Goal: Task Accomplishment & Management: Use online tool/utility

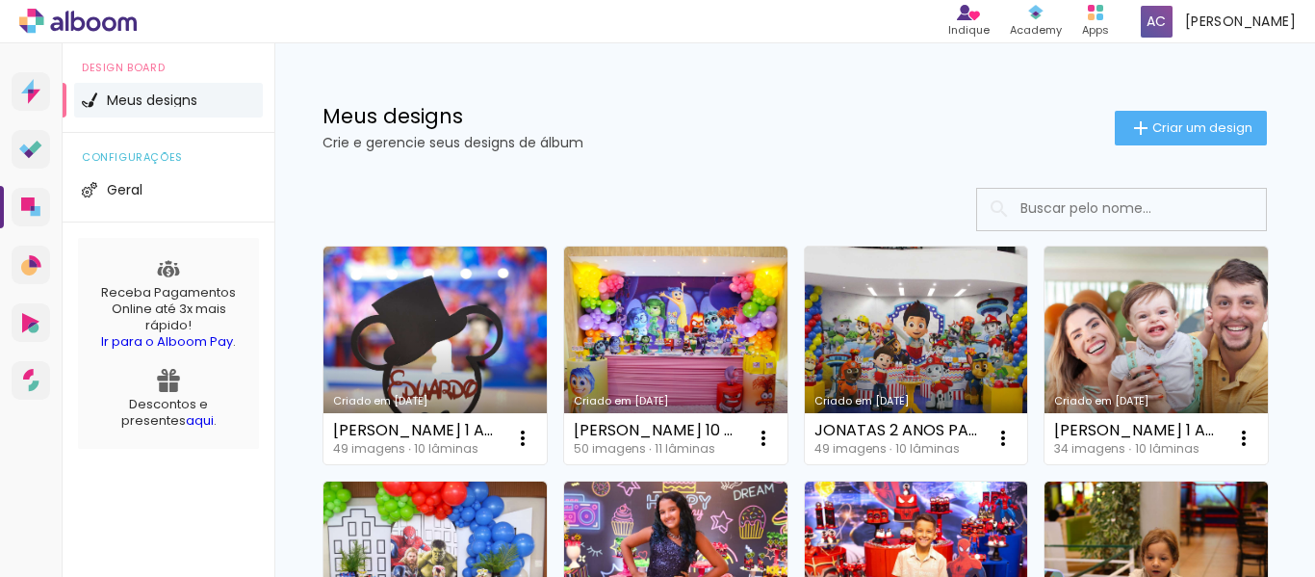
click at [1152, 132] on span "Criar um design" at bounding box center [1202, 127] width 100 height 13
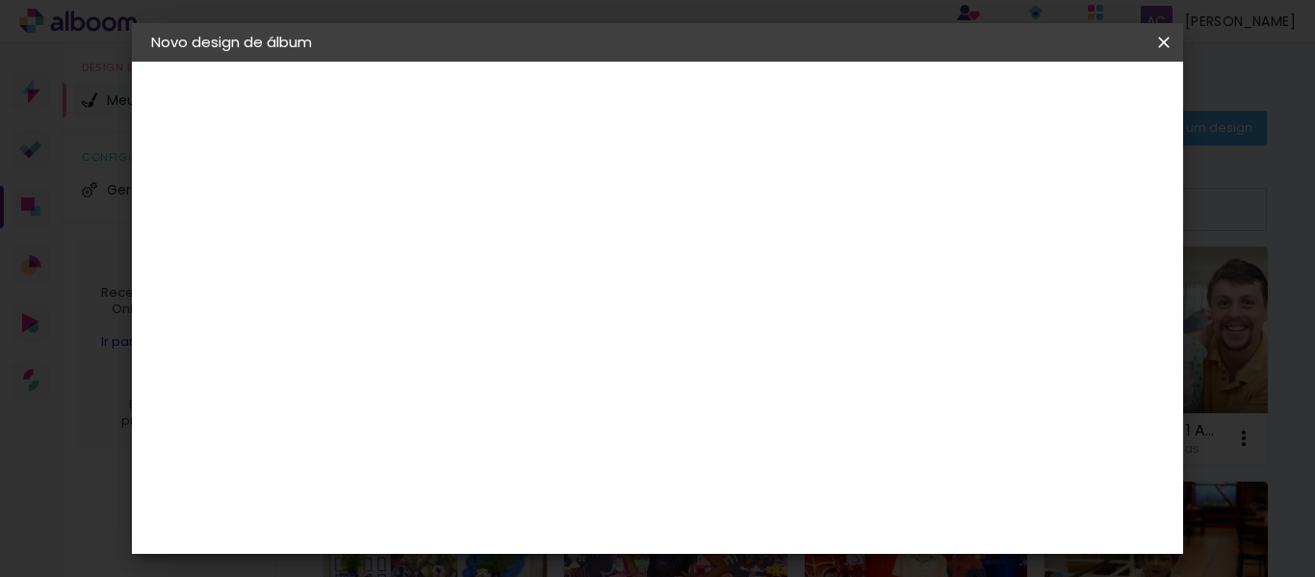
click at [466, 251] on input at bounding box center [466, 259] width 0 height 30
type input "m"
type input "MAITÊ 5 ANOS BELA E A FERA"
type paper-input "MAITÊ 5 ANOS BELA E A FERA"
click at [0, 0] on slot "Avançar" at bounding box center [0, 0] width 0 height 0
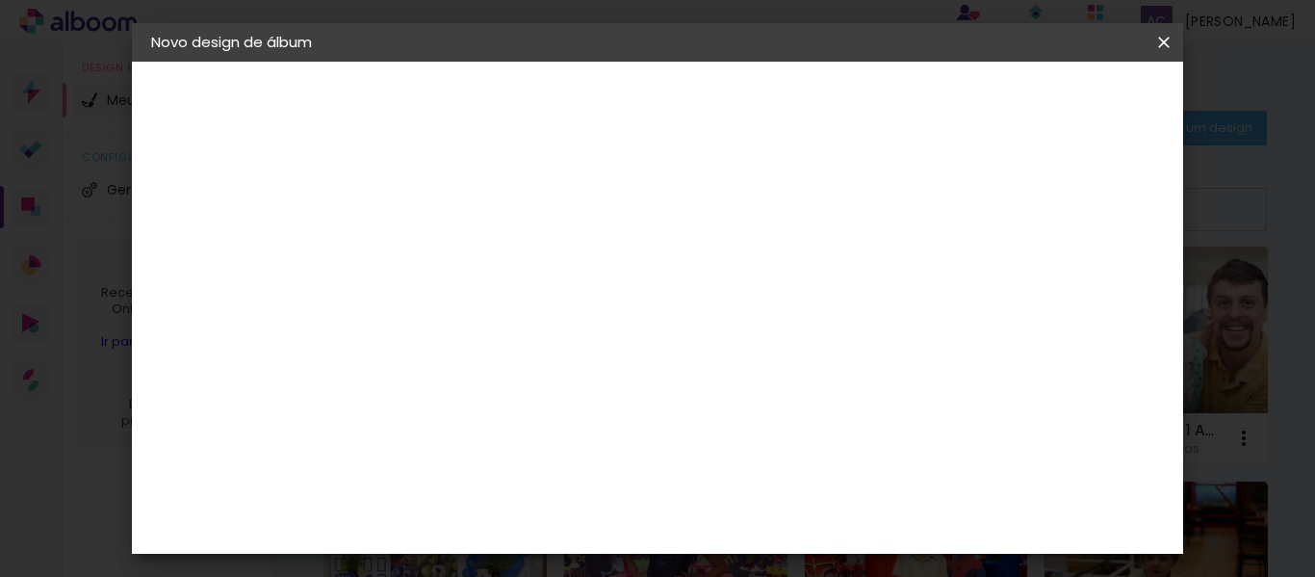
click at [584, 368] on input at bounding box center [515, 366] width 194 height 24
type input "GO"
type paper-input "GO"
click at [500, 434] on div "Go image" at bounding box center [475, 439] width 47 height 31
click at [0, 0] on slot "Avançar" at bounding box center [0, 0] width 0 height 0
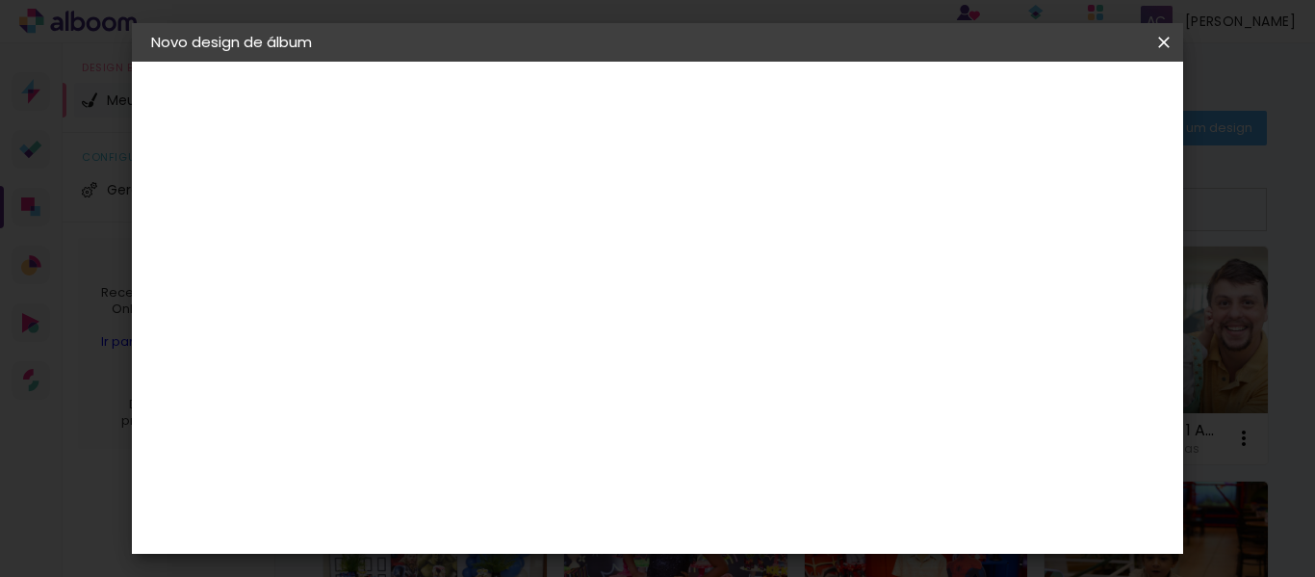
click at [541, 321] on input "text" at bounding box center [503, 336] width 75 height 30
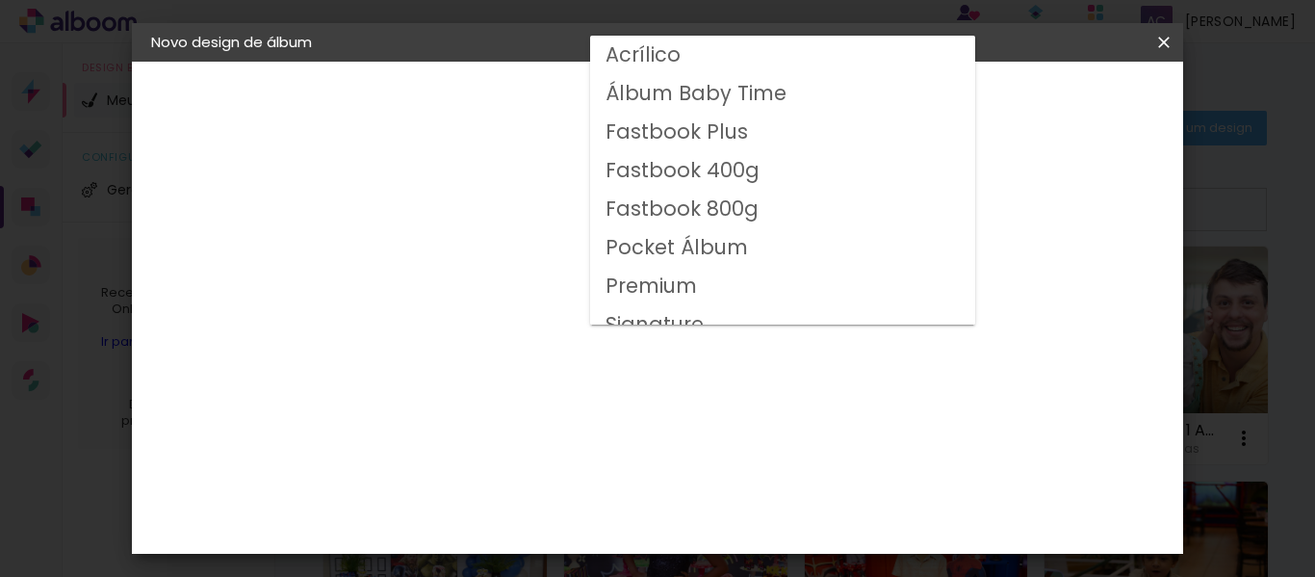
click at [0, 0] on slot "Fastbook 400g" at bounding box center [0, 0] width 0 height 0
type input "Fastbook 400g"
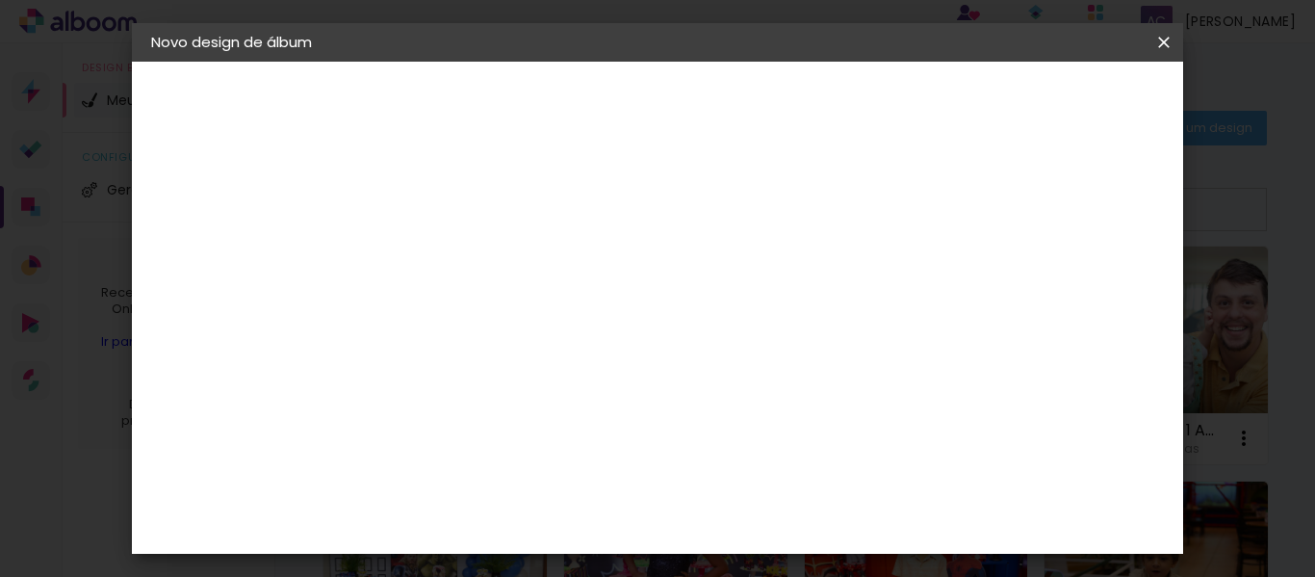
scroll to position [289, 0]
click at [596, 310] on span "30 × 20" at bounding box center [551, 341] width 90 height 63
click at [0, 0] on slot "Avançar" at bounding box center [0, 0] width 0 height 0
click at [837, 95] on span "Iniciar design" at bounding box center [811, 108] width 52 height 27
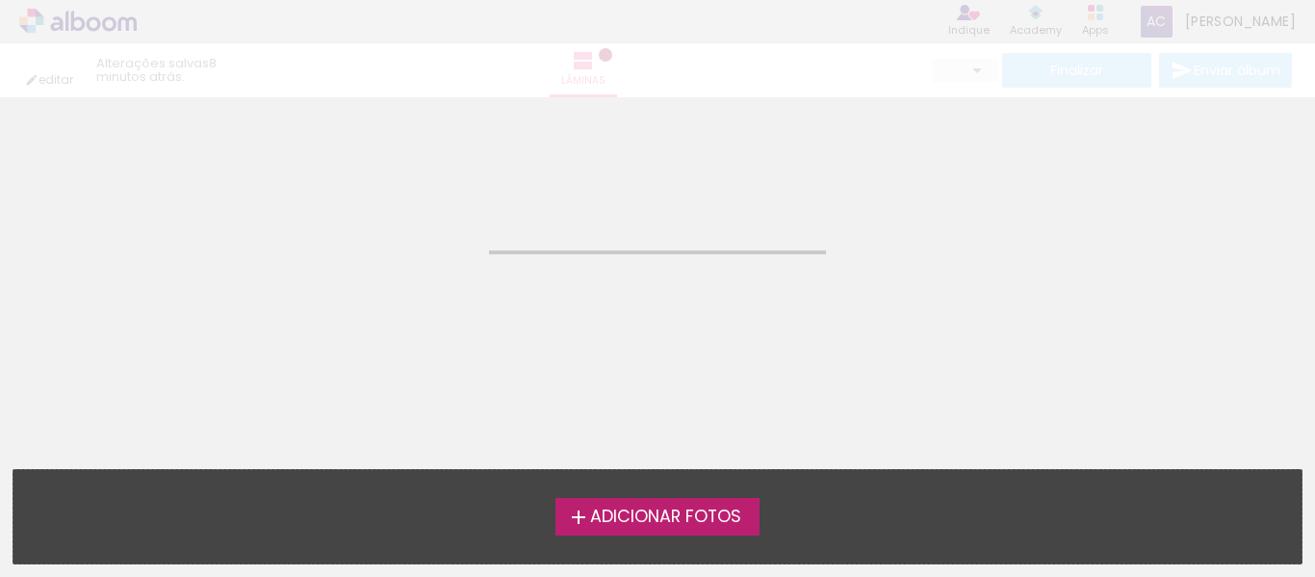
click at [656, 513] on span "Adicionar Fotos" at bounding box center [665, 516] width 151 height 17
click at [0, 0] on input "file" at bounding box center [0, 0] width 0 height 0
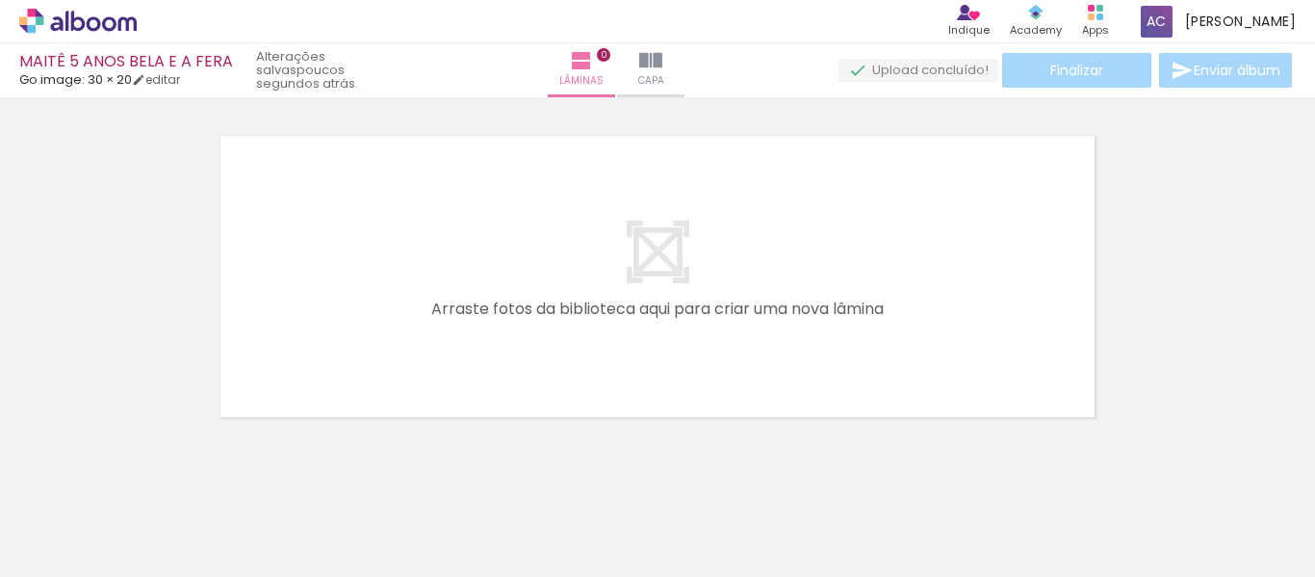
scroll to position [25, 0]
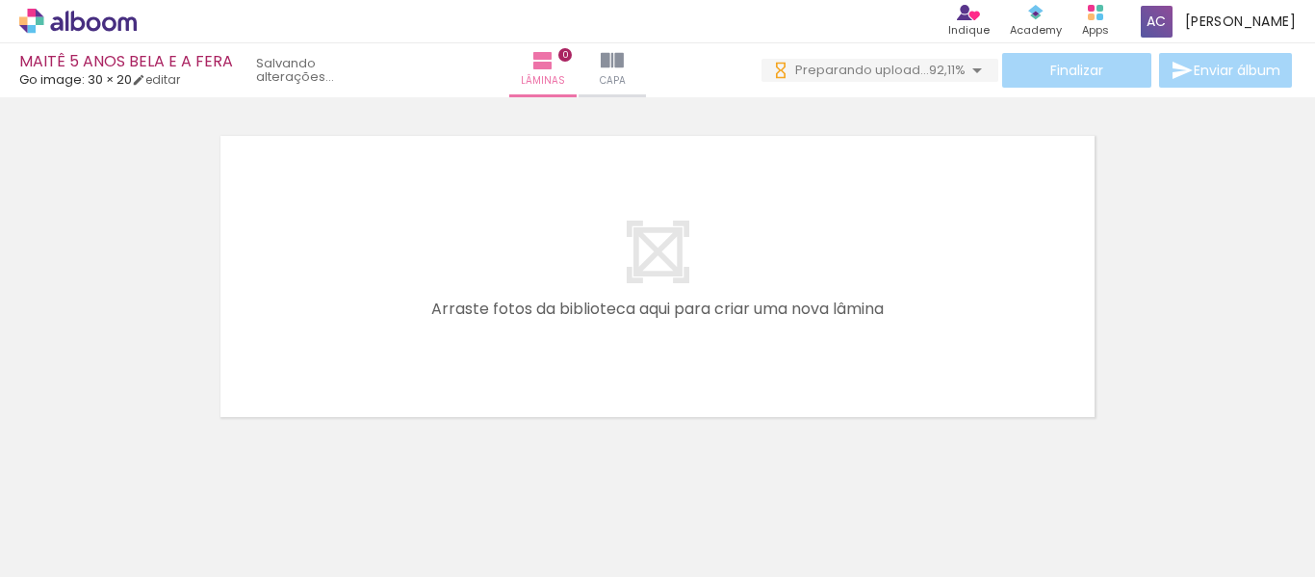
click at [68, 552] on span "Adicionar Fotos" at bounding box center [68, 550] width 58 height 21
click at [0, 0] on input "file" at bounding box center [0, 0] width 0 height 0
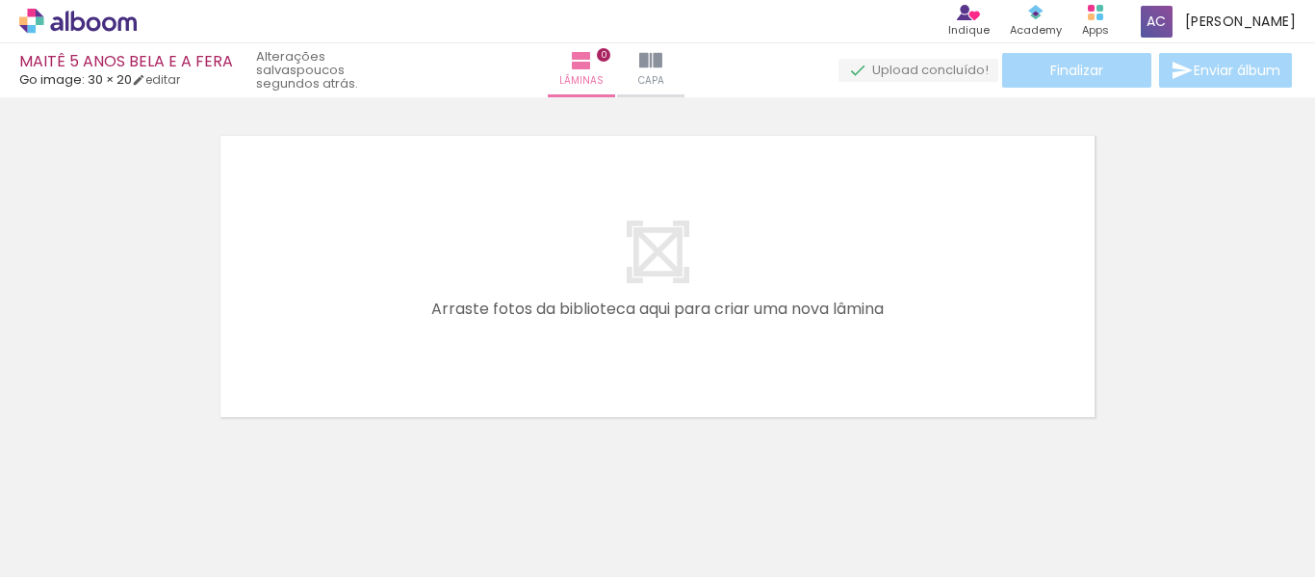
scroll to position [0, 1773]
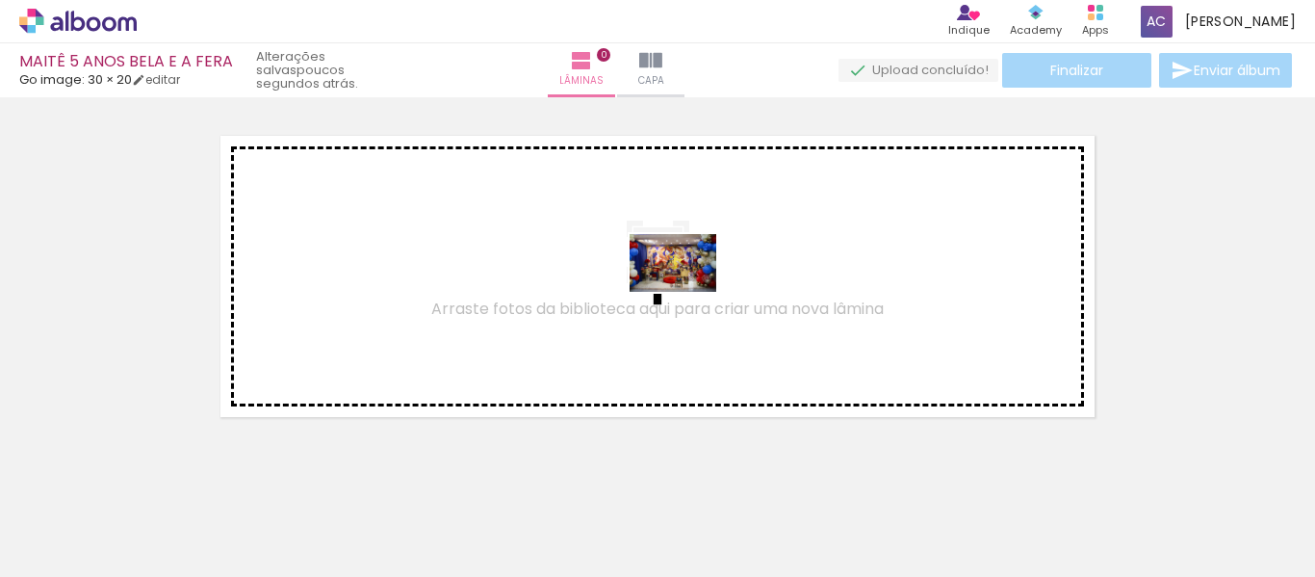
drag, startPoint x: 795, startPoint y: 515, endPoint x: 687, endPoint y: 292, distance: 248.0
click at [687, 292] on quentale-workspace at bounding box center [657, 288] width 1315 height 577
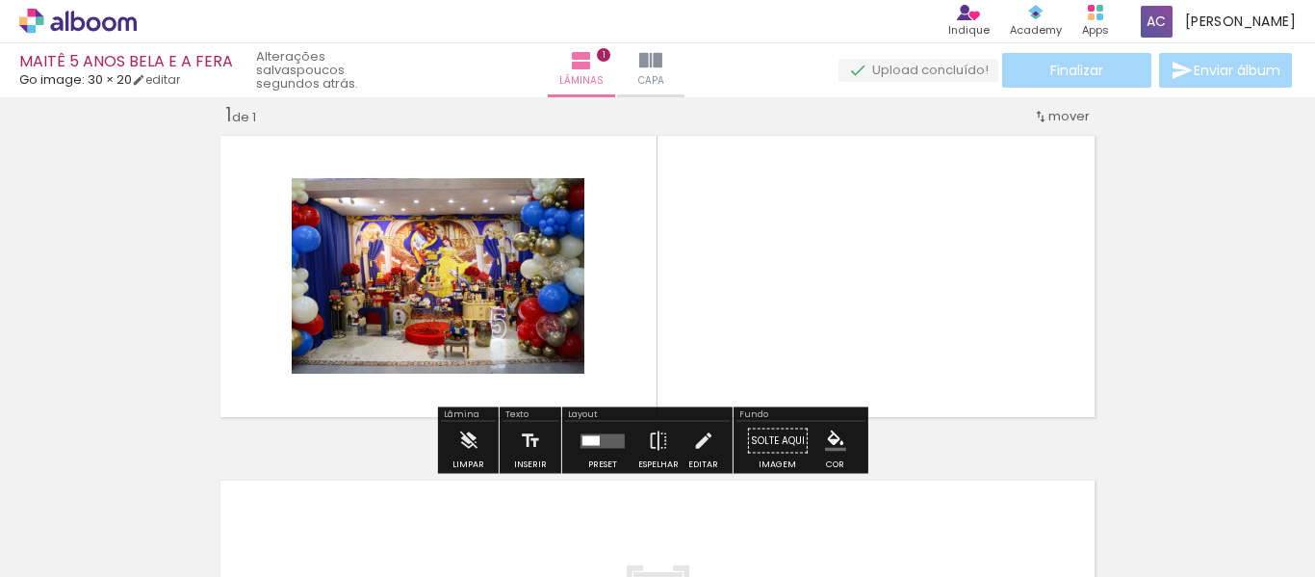
scroll to position [25, 0]
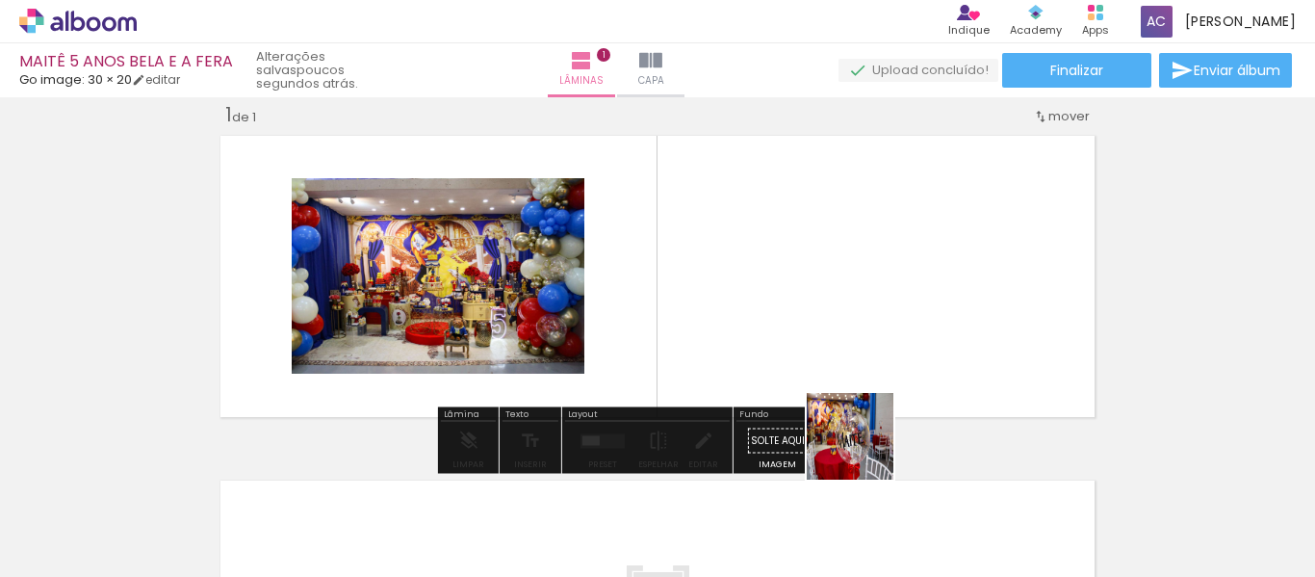
drag, startPoint x: 920, startPoint y: 514, endPoint x: 792, endPoint y: 357, distance: 202.5
click at [792, 357] on quentale-workspace at bounding box center [657, 288] width 1315 height 577
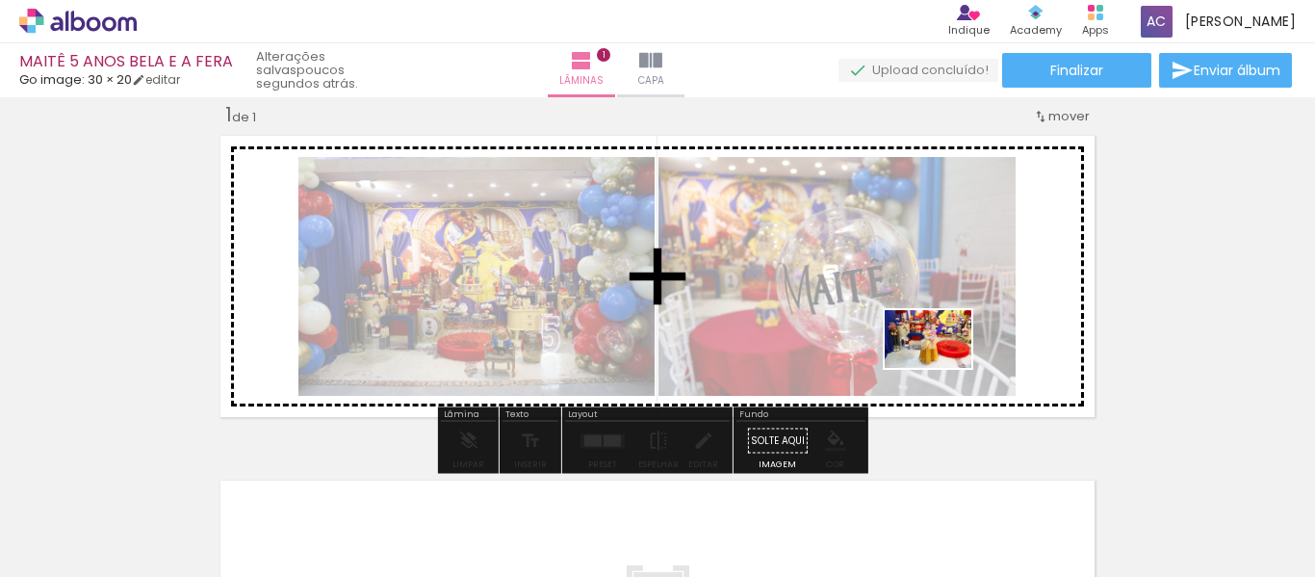
drag, startPoint x: 1010, startPoint y: 502, endPoint x: 942, endPoint y: 368, distance: 150.7
click at [942, 368] on quentale-workspace at bounding box center [657, 288] width 1315 height 577
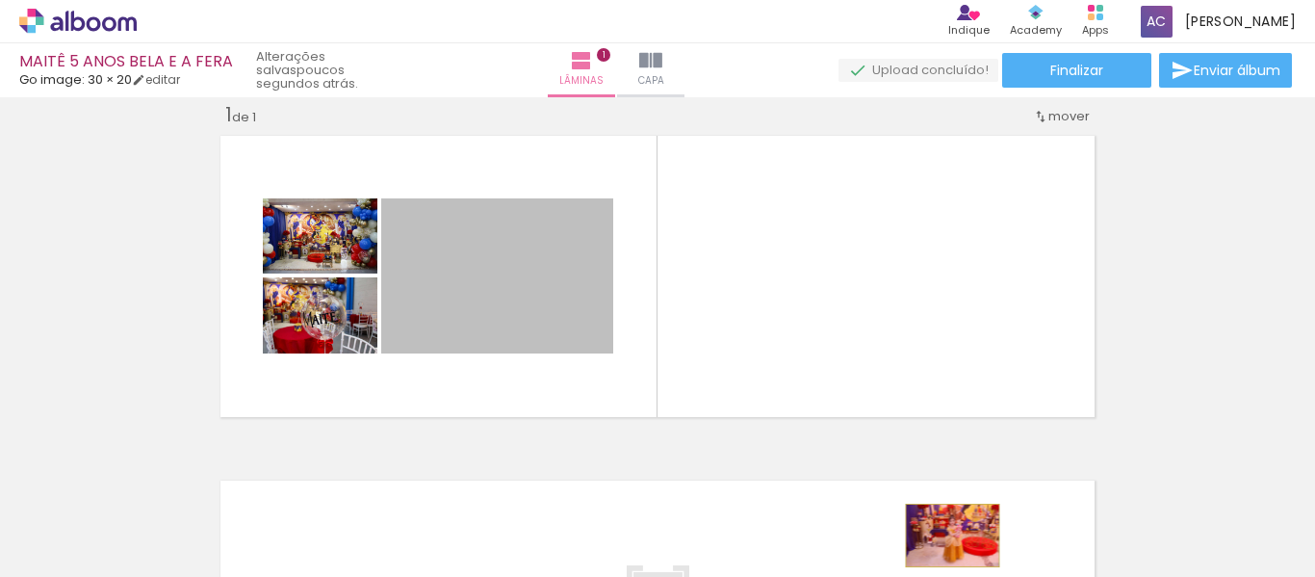
drag, startPoint x: 544, startPoint y: 305, endPoint x: 945, endPoint y: 535, distance: 462.6
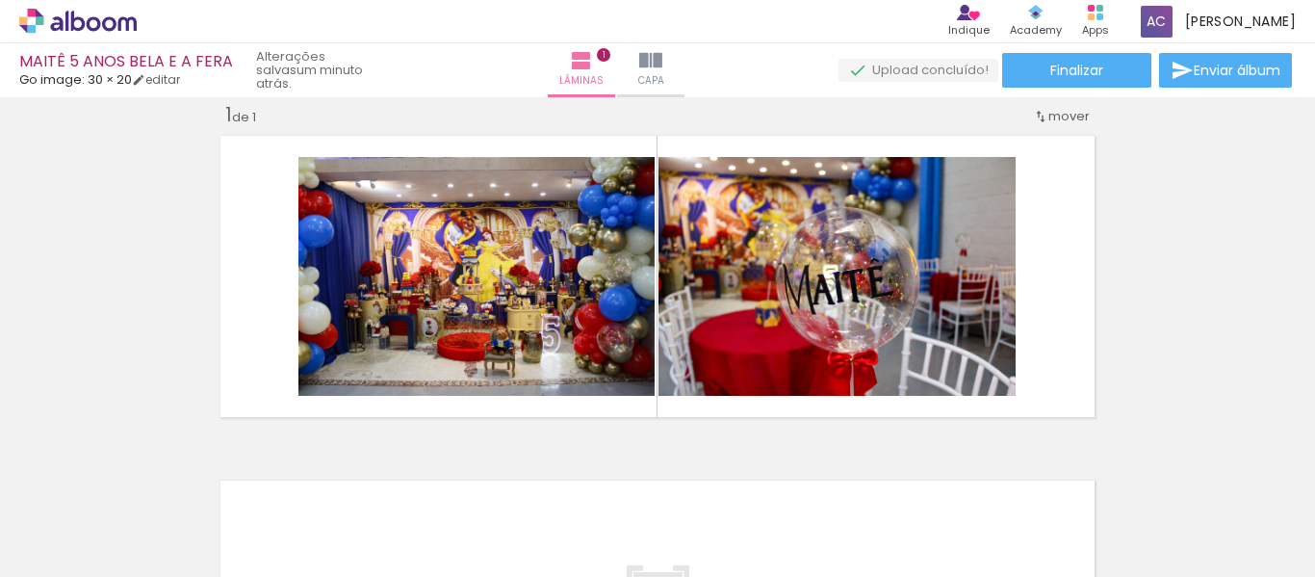
scroll to position [0, 4424]
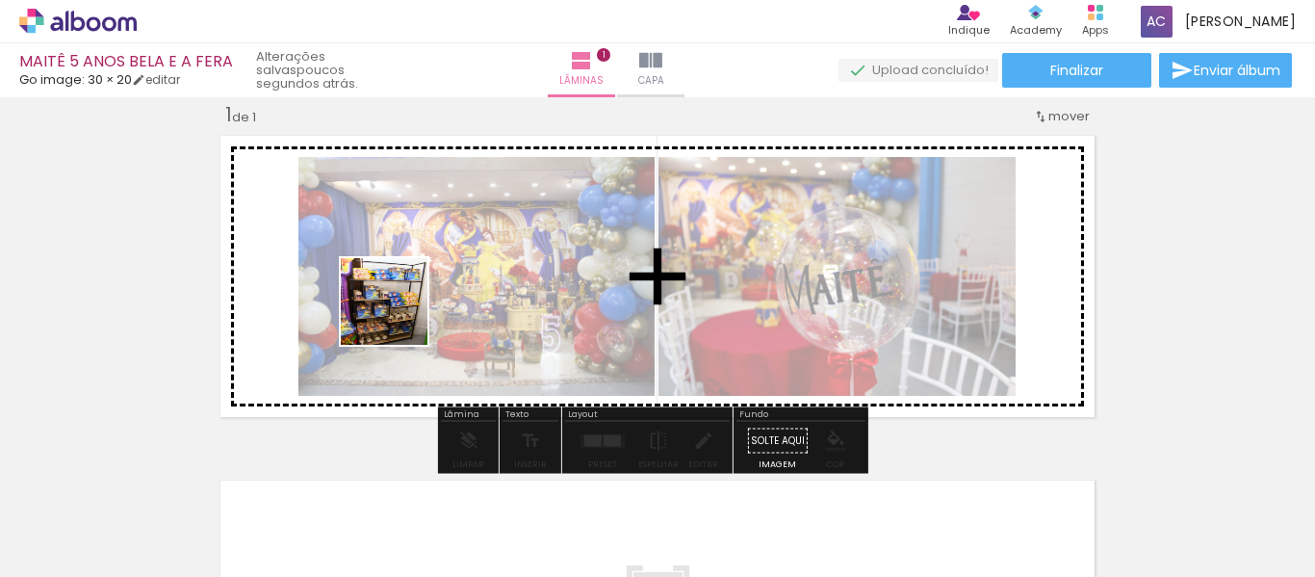
drag, startPoint x: 388, startPoint y: 331, endPoint x: 399, endPoint y: 315, distance: 20.0
click at [399, 315] on quentale-workspace at bounding box center [657, 288] width 1315 height 577
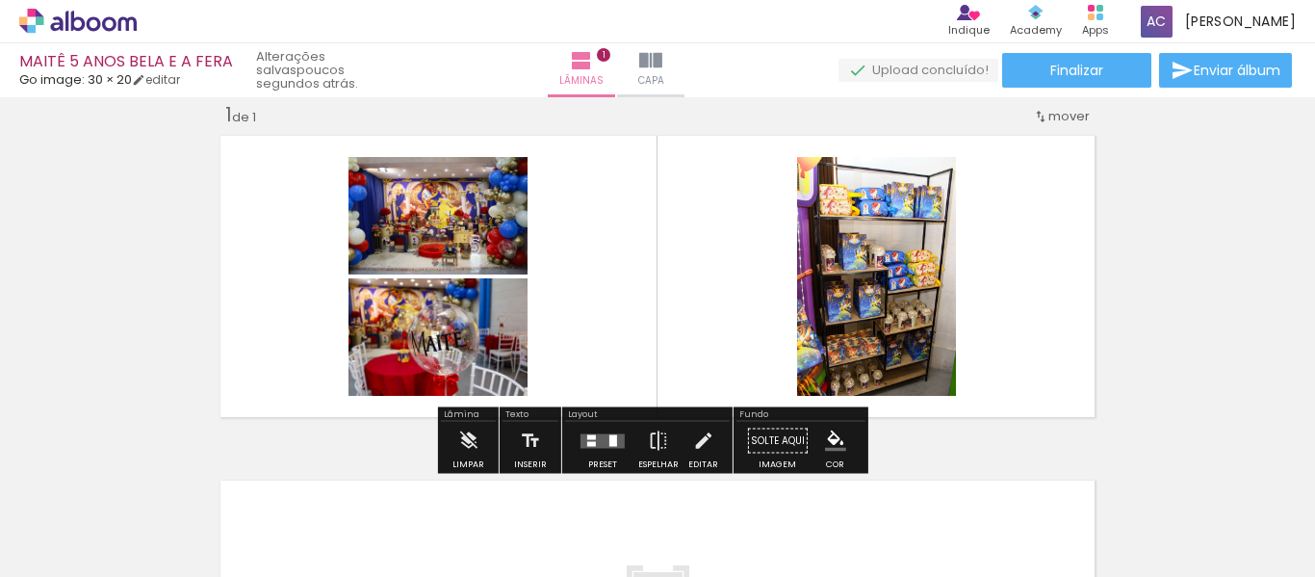
scroll to position [0, 4562]
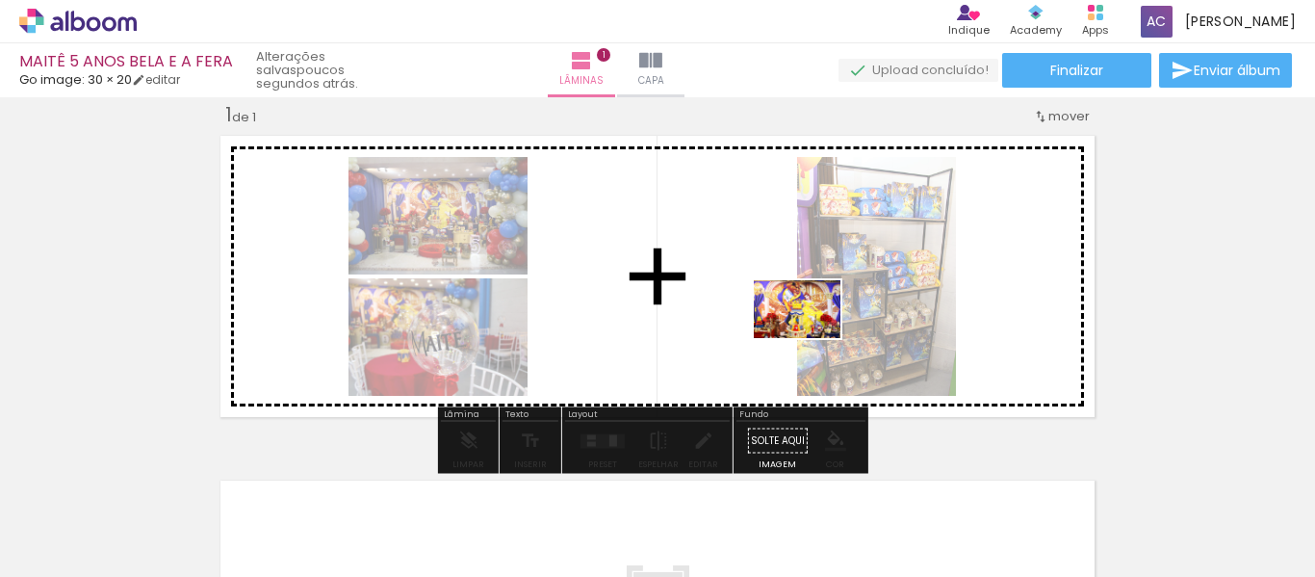
drag, startPoint x: 927, startPoint y: 425, endPoint x: 811, endPoint y: 338, distance: 145.0
click at [811, 338] on quentale-workspace at bounding box center [657, 288] width 1315 height 577
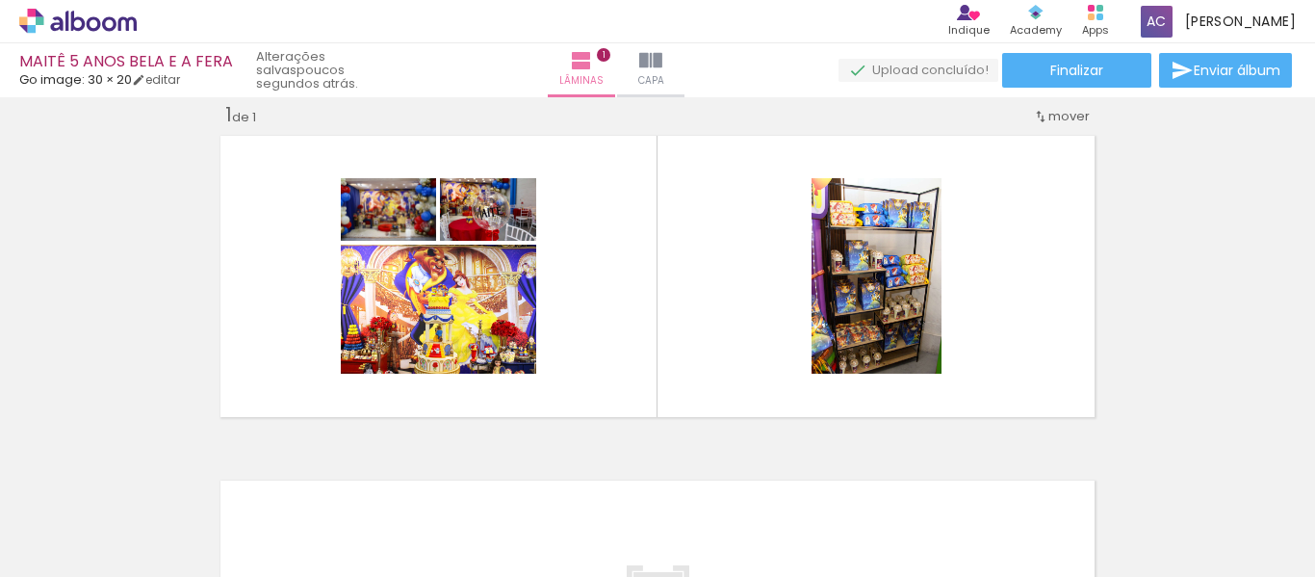
scroll to position [0, 3504]
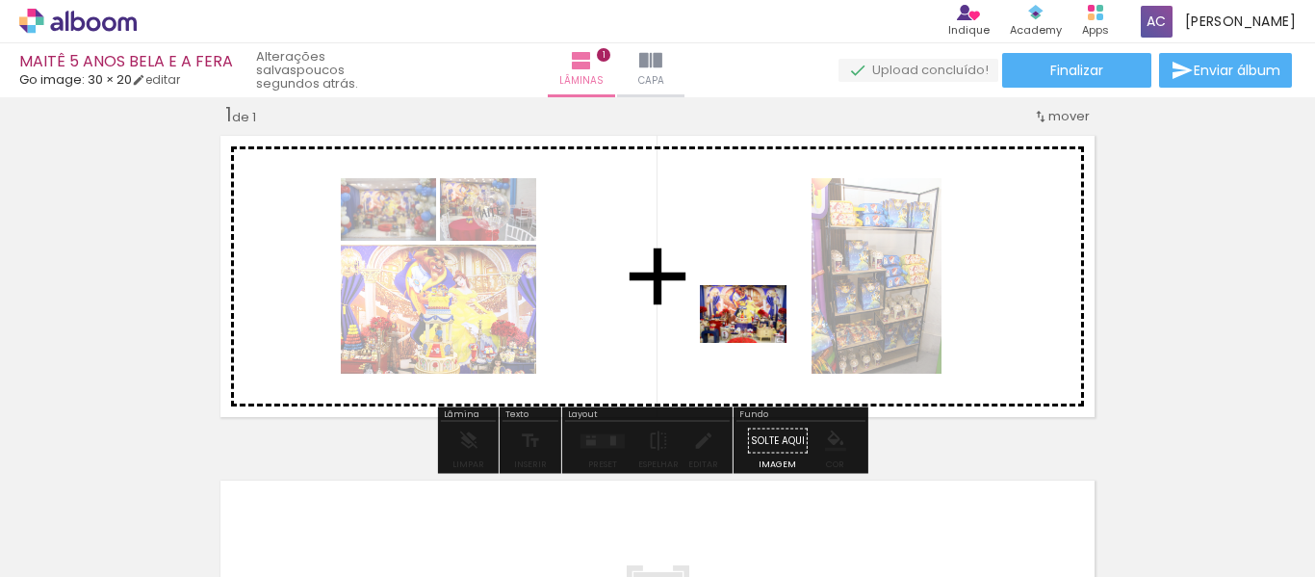
drag, startPoint x: 888, startPoint y: 502, endPoint x: 758, endPoint y: 343, distance: 206.6
click at [758, 343] on quentale-workspace at bounding box center [657, 288] width 1315 height 577
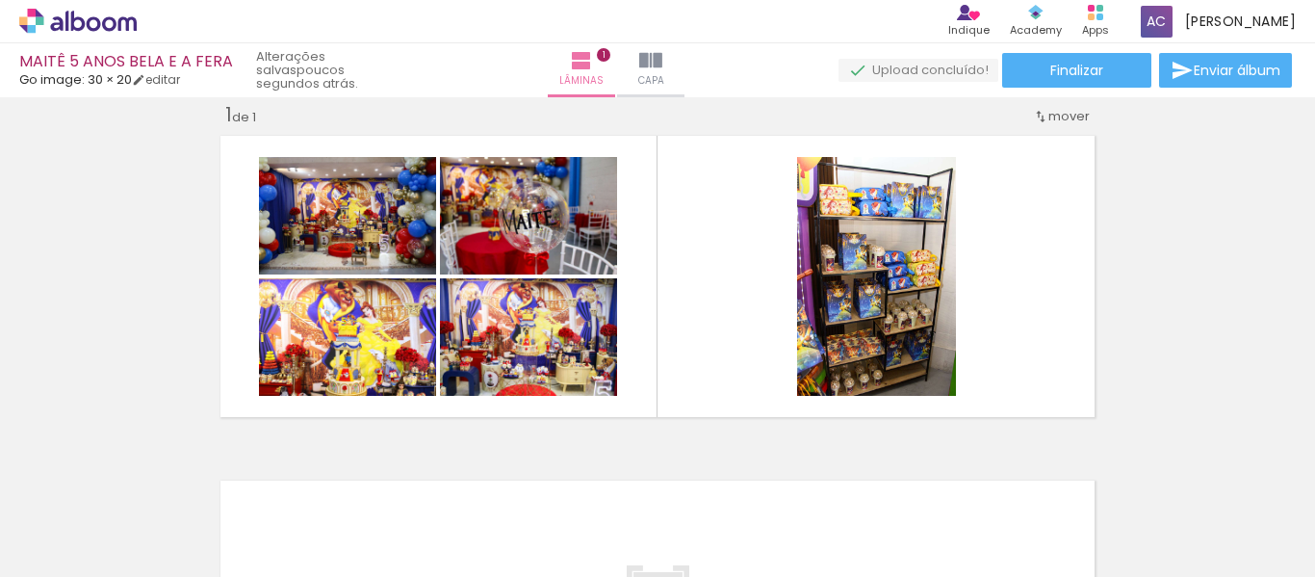
scroll to position [0, 2046]
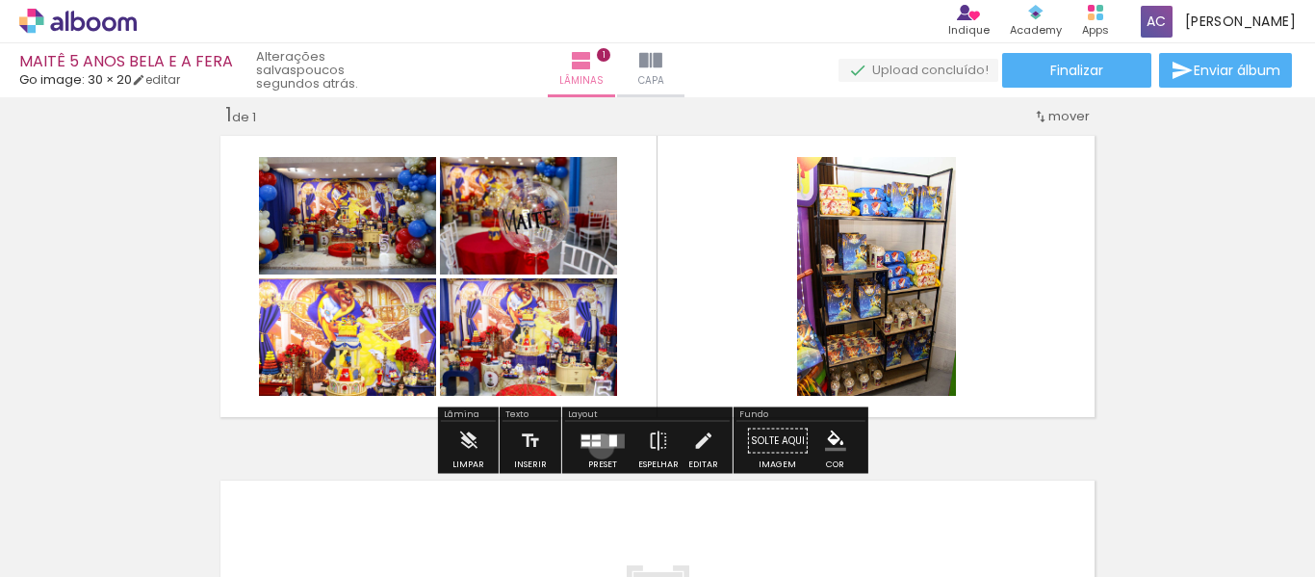
click at [597, 446] on quentale-layouter at bounding box center [602, 440] width 44 height 14
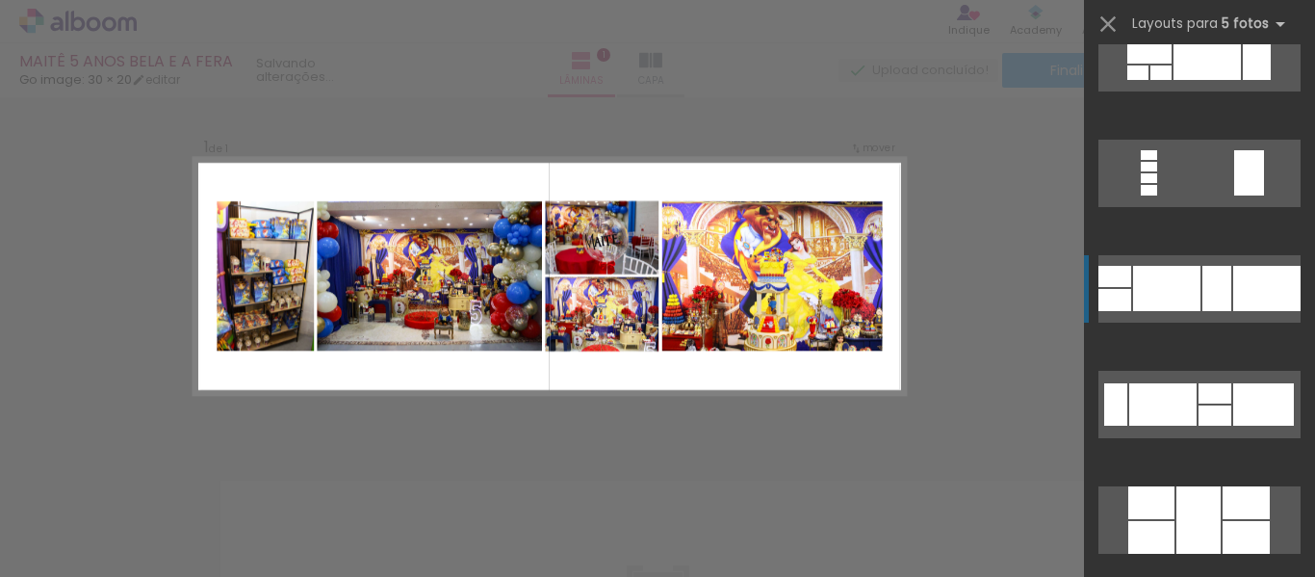
scroll to position [1194, 0]
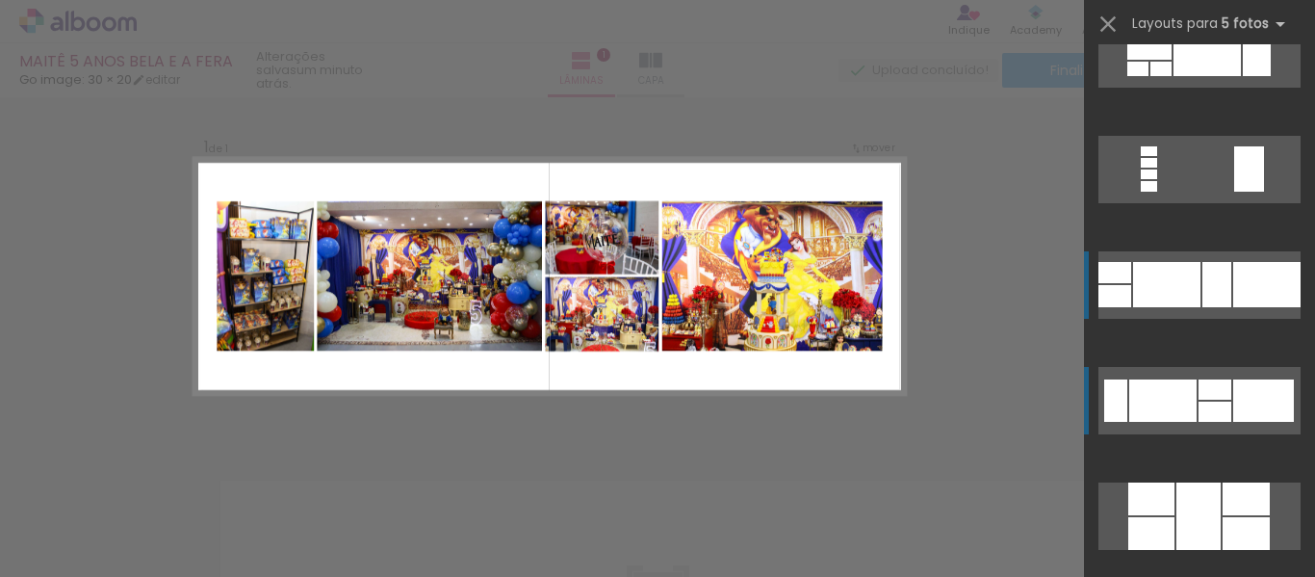
click at [1231, 307] on div at bounding box center [1216, 284] width 29 height 45
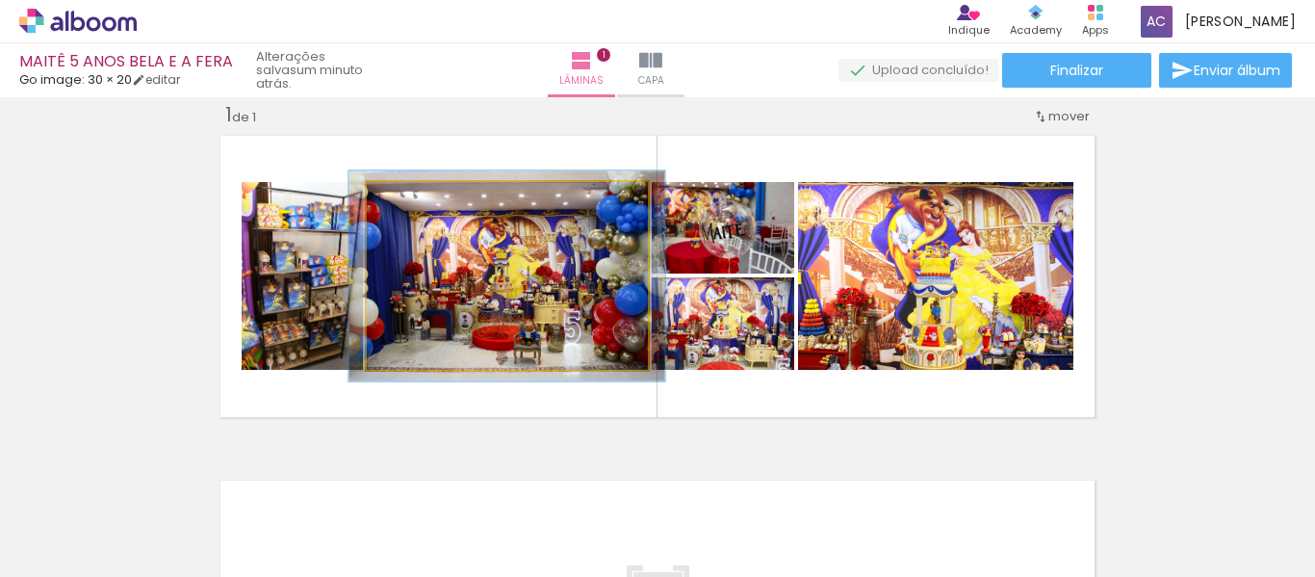
type paper-slider "112"
click at [424, 199] on div at bounding box center [419, 202] width 31 height 31
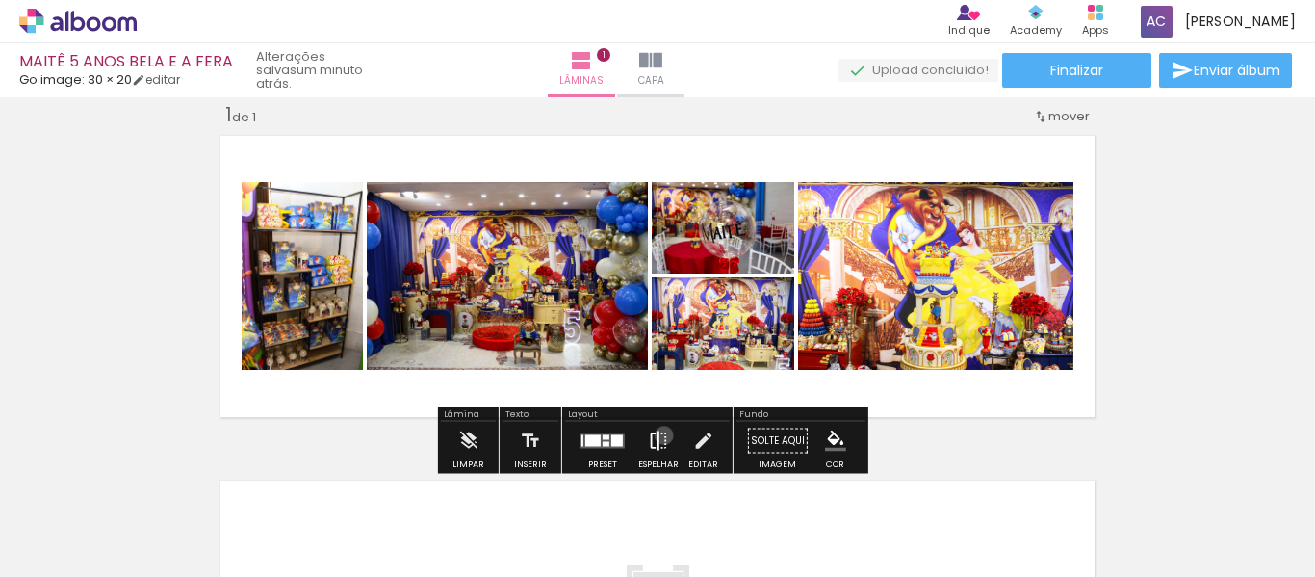
click at [659, 435] on iron-icon at bounding box center [658, 441] width 21 height 39
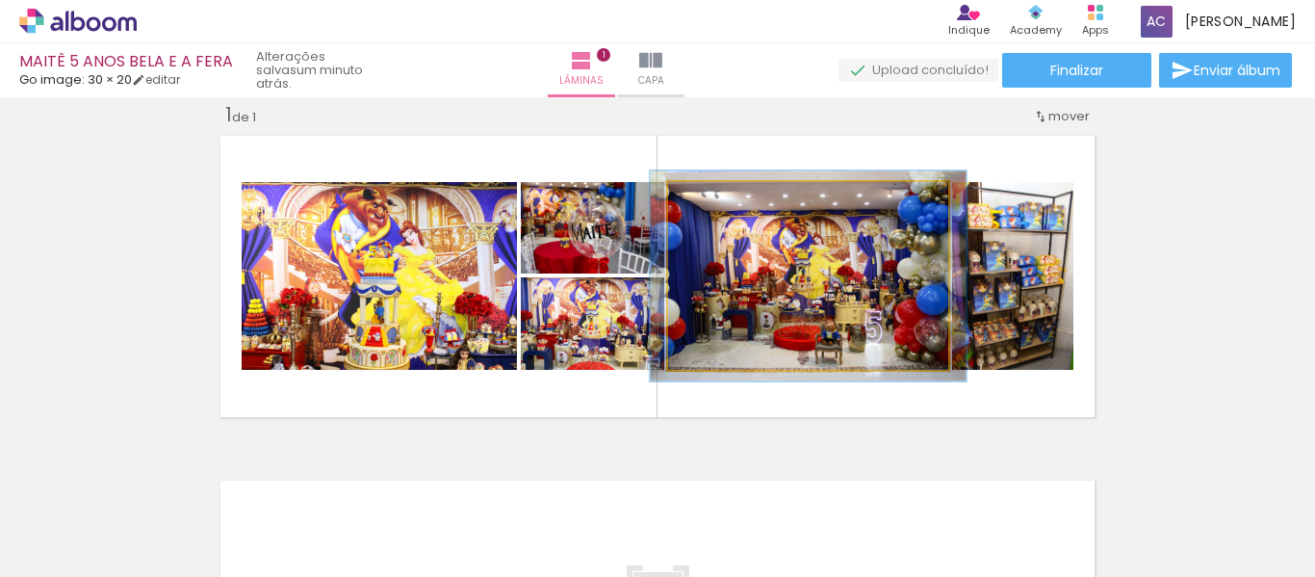
click at [713, 193] on div at bounding box center [722, 202] width 31 height 31
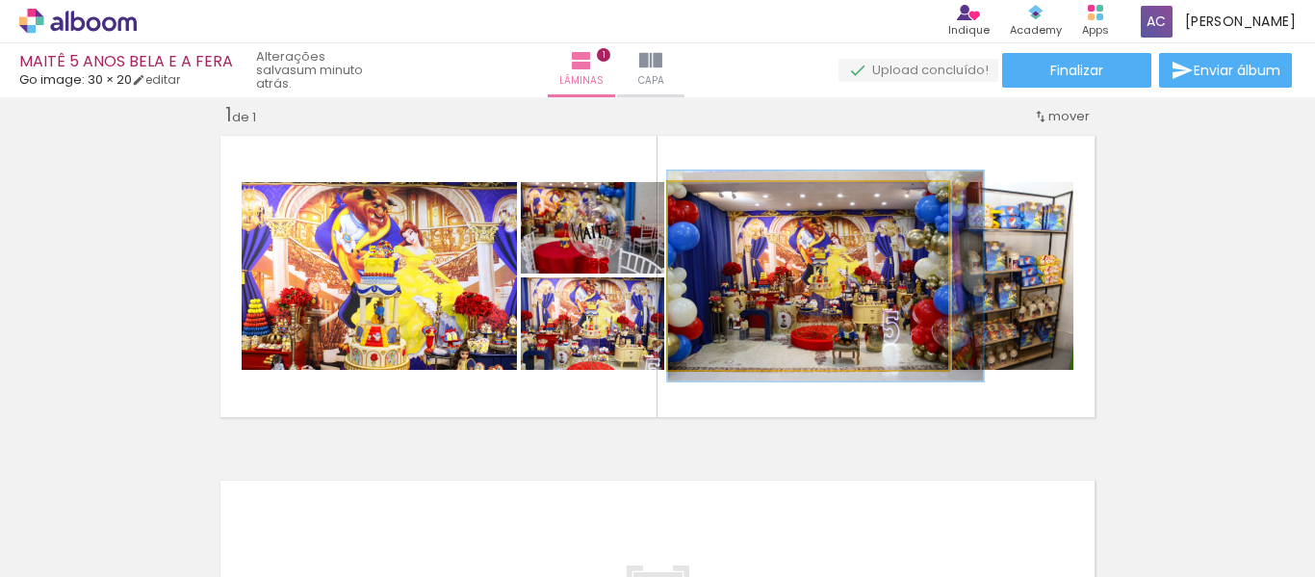
drag, startPoint x: 832, startPoint y: 286, endPoint x: 849, endPoint y: 286, distance: 17.3
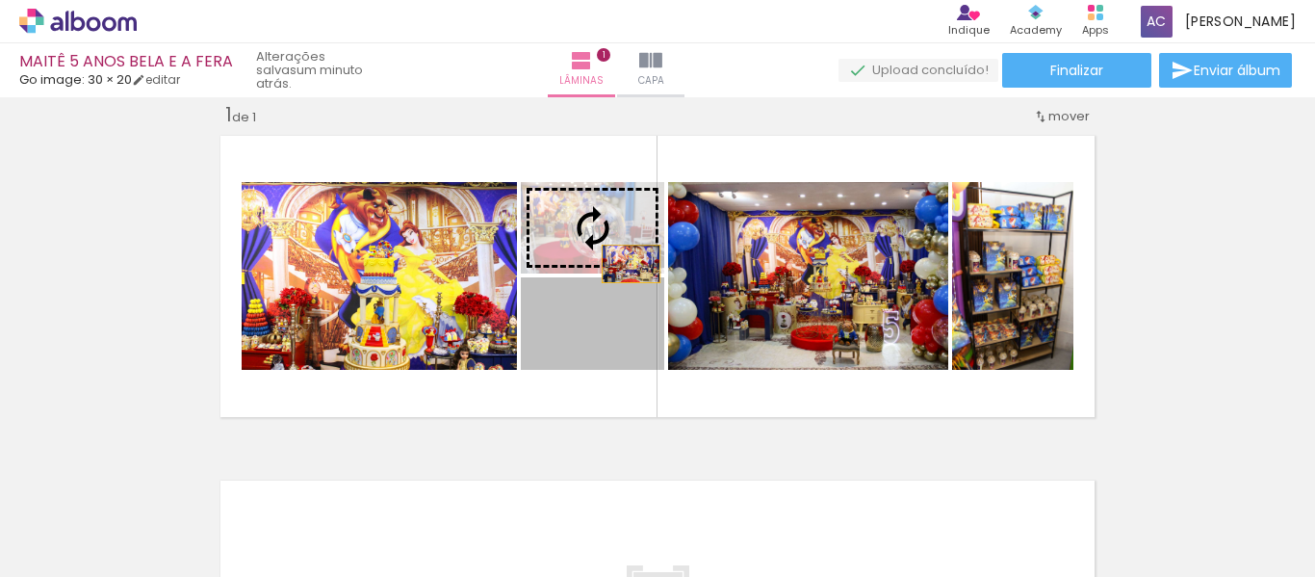
drag, startPoint x: 617, startPoint y: 328, endPoint x: 624, endPoint y: 263, distance: 65.8
click at [0, 0] on slot at bounding box center [0, 0] width 0 height 0
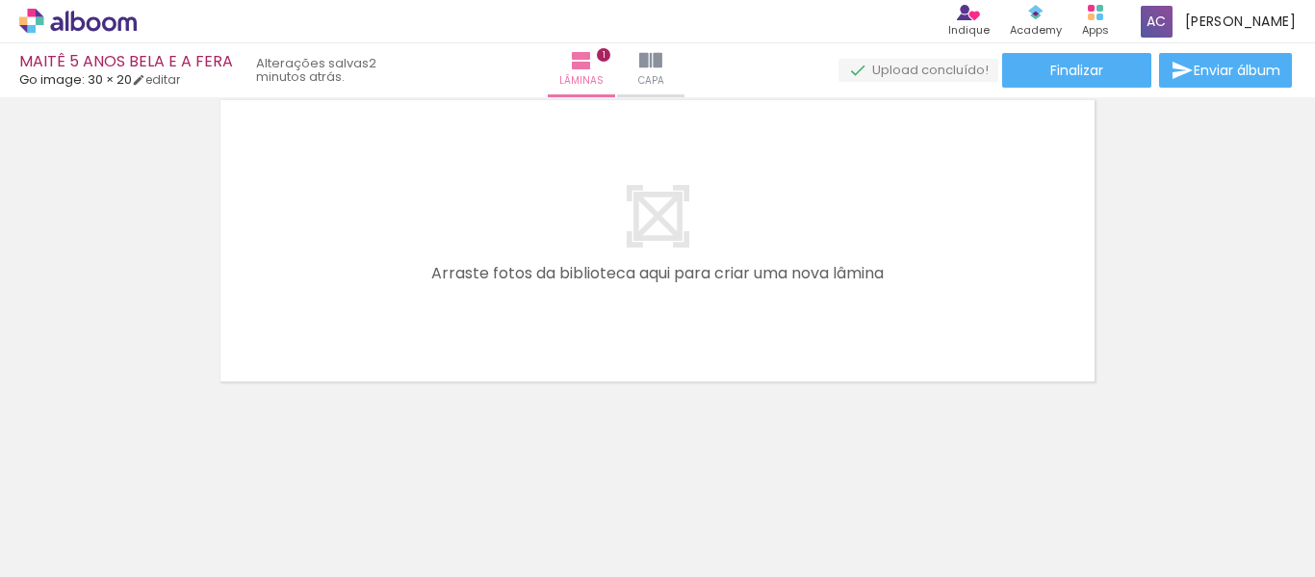
scroll to position [0, 2420]
